Goal: Find specific page/section: Find specific page/section

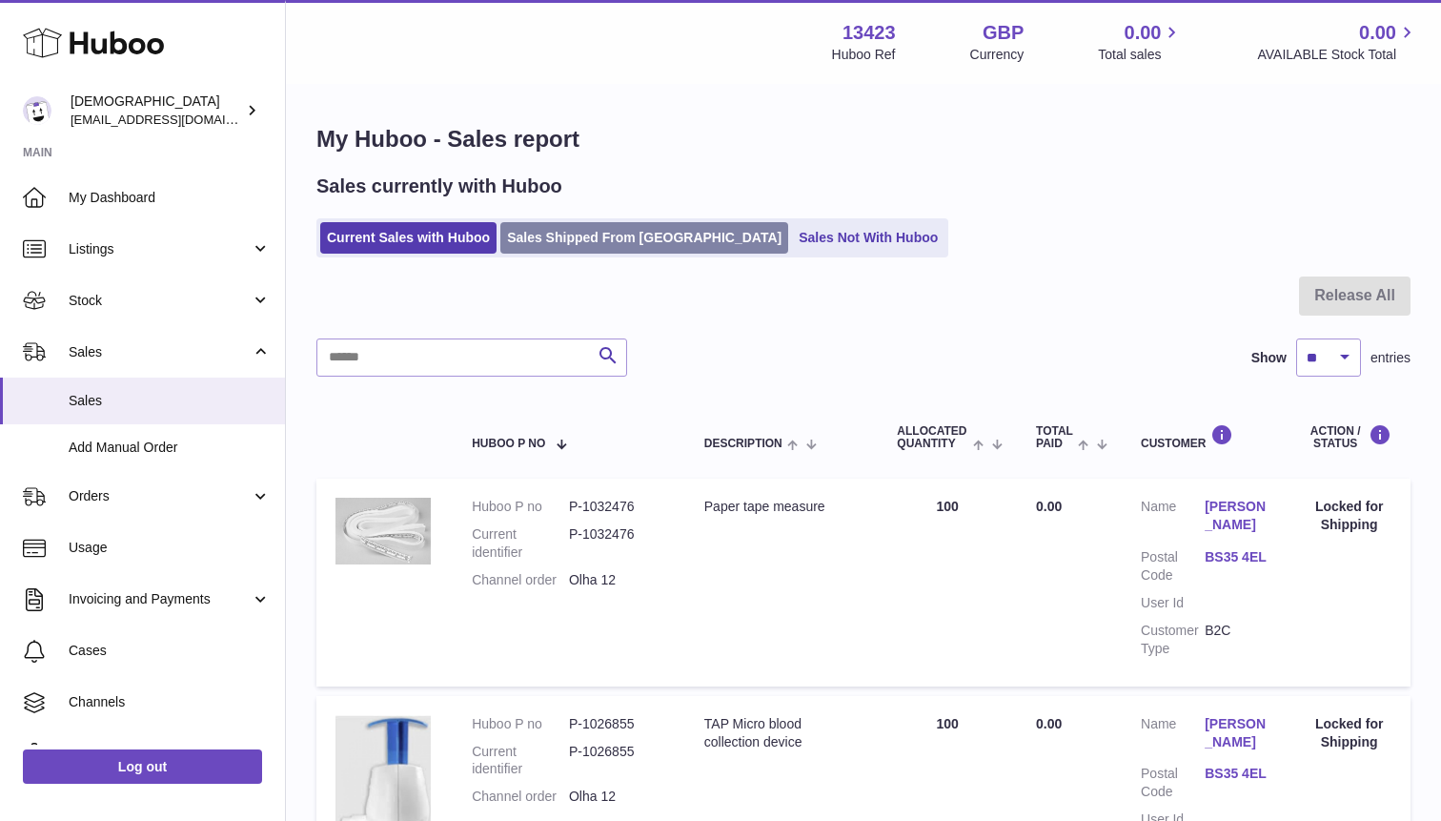
click at [566, 225] on link "Sales Shipped From [GEOGRAPHIC_DATA]" at bounding box center [644, 237] width 288 height 31
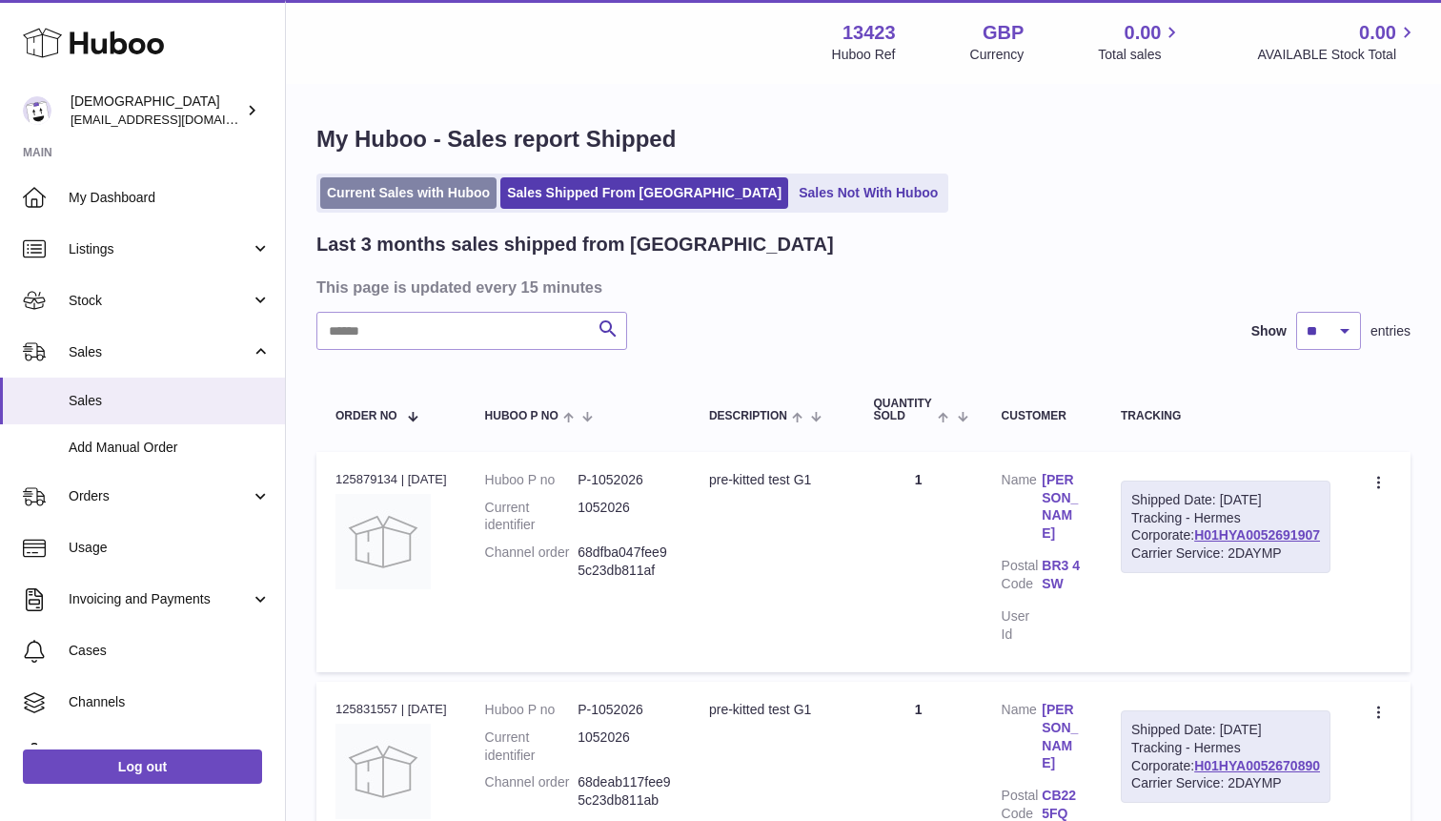
click at [418, 196] on link "Current Sales with Huboo" at bounding box center [408, 192] width 176 height 31
